Goal: Navigation & Orientation: Find specific page/section

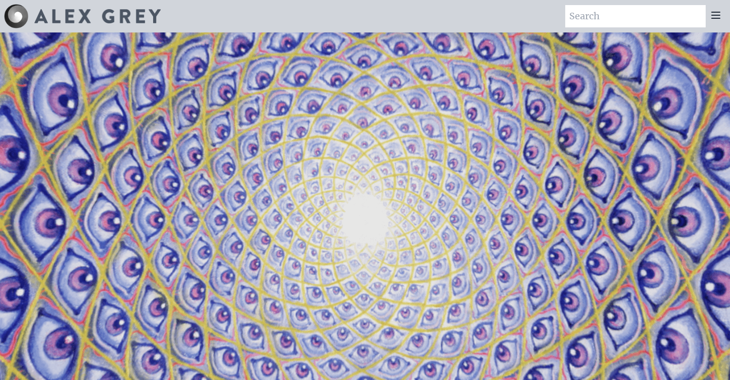
click at [719, 14] on icon at bounding box center [716, 15] width 12 height 12
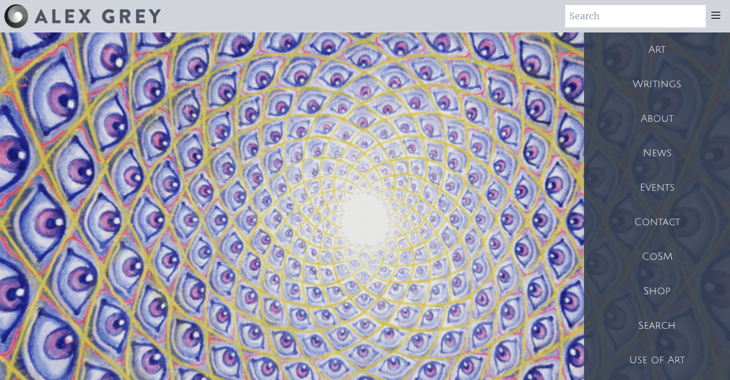
click at [652, 60] on div "Art" at bounding box center [657, 49] width 146 height 34
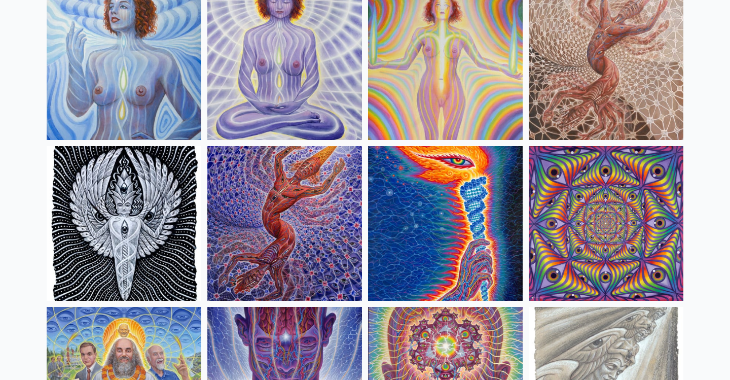
scroll to position [1013, 0]
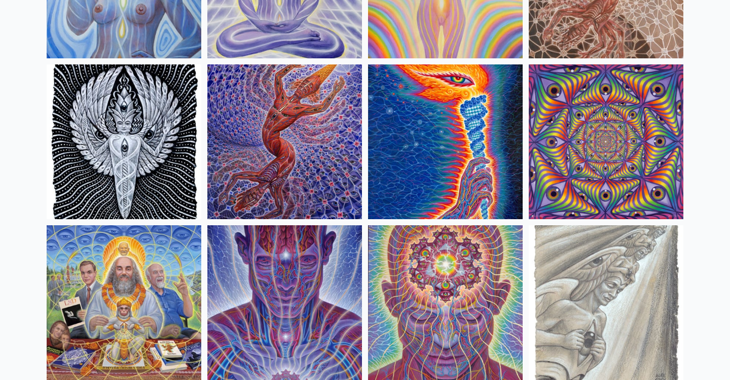
click at [423, 132] on img at bounding box center [445, 141] width 155 height 155
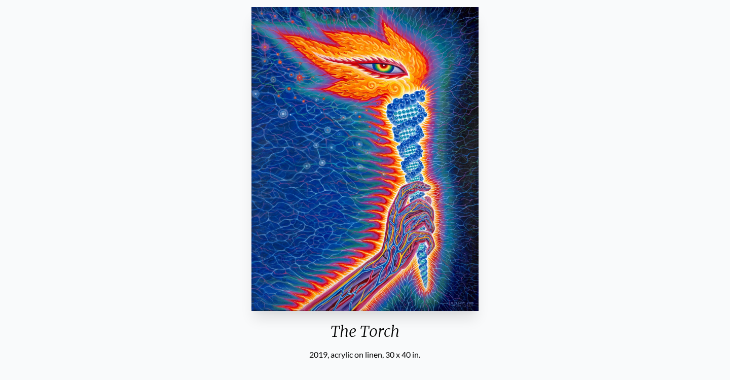
scroll to position [59, 0]
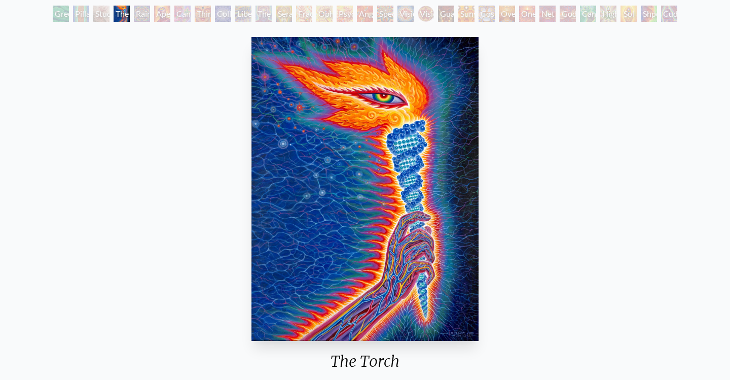
click at [140, 17] on div "Rainbow Eye Ripple" at bounding box center [142, 14] width 16 height 16
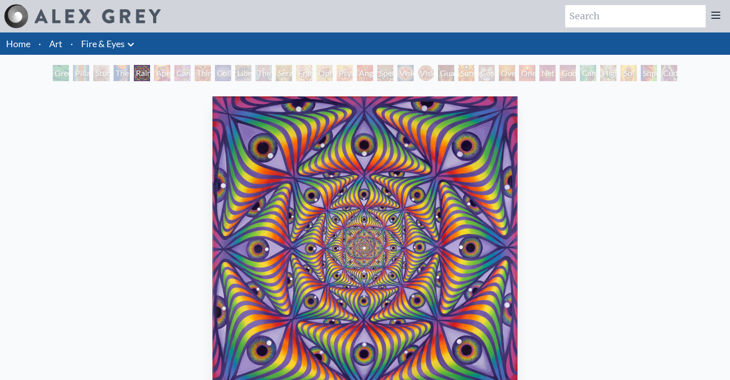
click at [13, 15] on img at bounding box center [16, 16] width 24 height 24
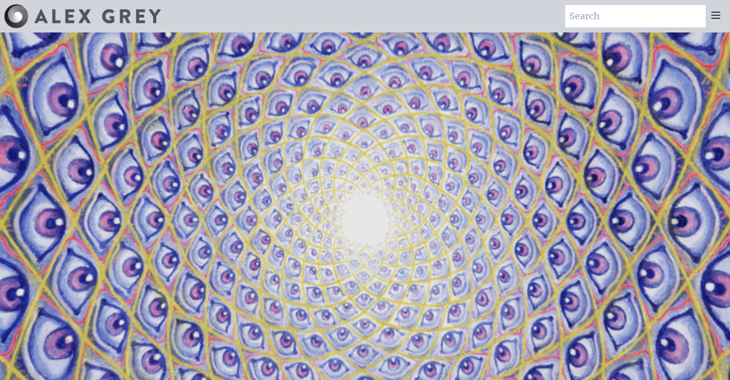
click at [719, 13] on icon at bounding box center [716, 15] width 12 height 12
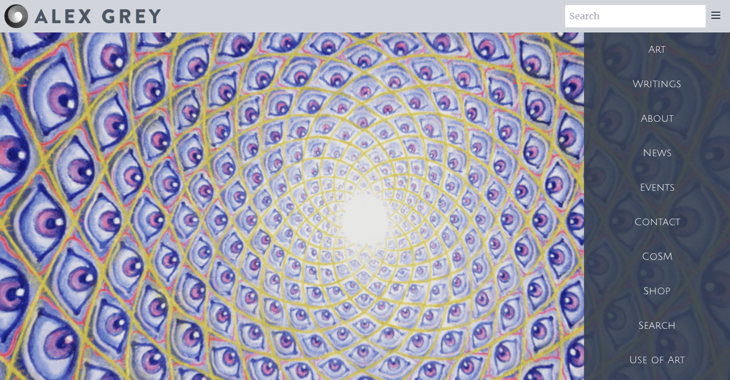
click at [657, 185] on div "Events" at bounding box center [657, 187] width 146 height 34
